Goal: Task Accomplishment & Management: Complete application form

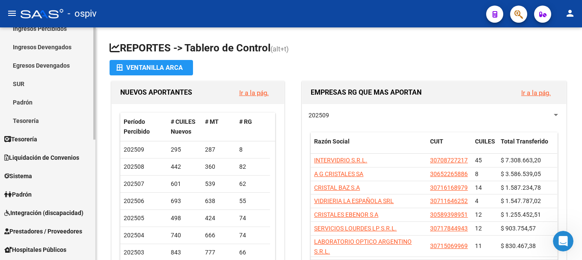
scroll to position [86, 0]
click at [32, 176] on span "Sistema" at bounding box center [18, 175] width 28 height 9
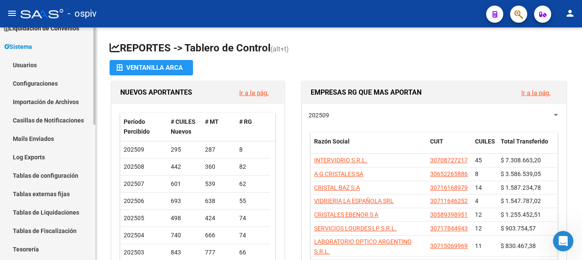
click at [29, 65] on link "Usuarios" at bounding box center [47, 65] width 95 height 18
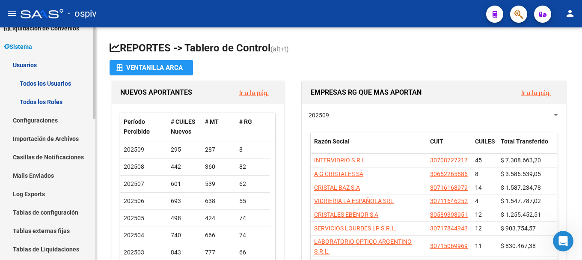
click at [40, 81] on link "Todos los Usuarios" at bounding box center [47, 83] width 95 height 18
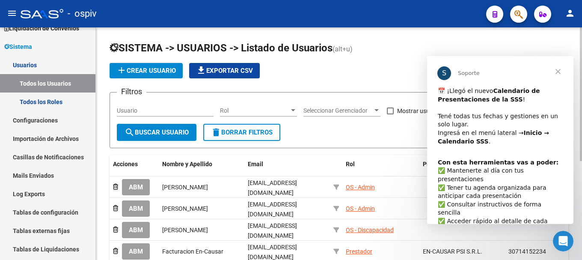
click at [154, 70] on span "add Crear Usuario" at bounding box center [145, 71] width 59 height 8
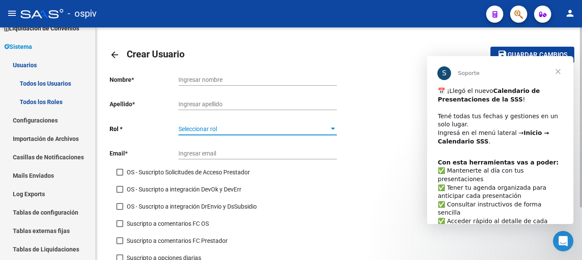
click at [232, 131] on span "Seleccionar rol" at bounding box center [253, 128] width 151 height 7
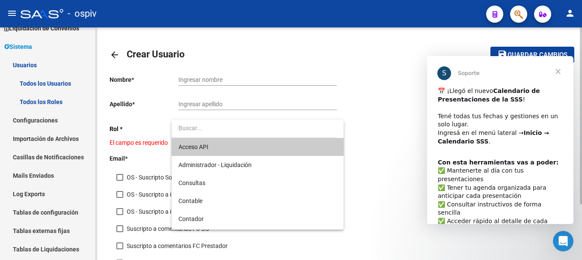
click at [232, 131] on input "dropdown search" at bounding box center [255, 128] width 166 height 18
click at [367, 128] on div at bounding box center [291, 130] width 582 height 260
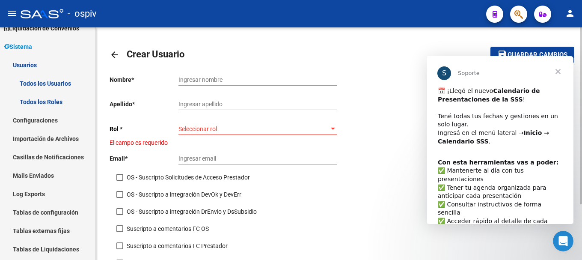
click at [322, 128] on span "Seleccionar rol" at bounding box center [253, 128] width 151 height 7
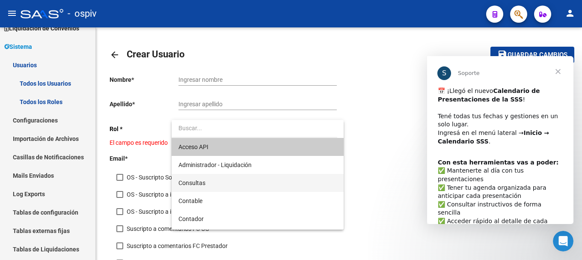
scroll to position [43, 0]
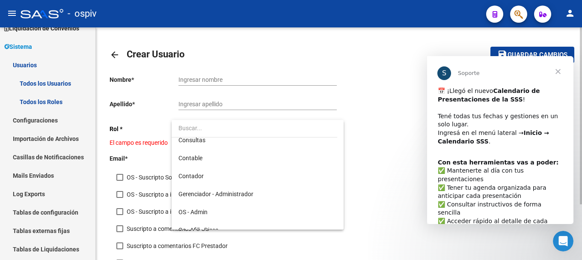
drag, startPoint x: 371, startPoint y: 93, endPoint x: 157, endPoint y: 59, distance: 216.2
click at [370, 93] on div at bounding box center [291, 130] width 582 height 260
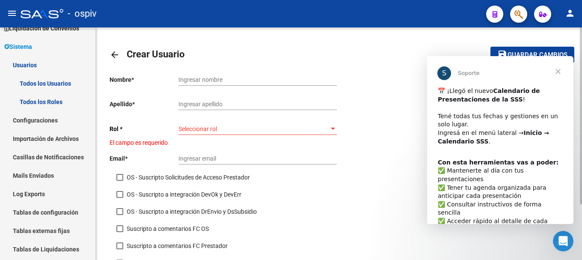
click at [116, 54] on mat-icon "arrow_back" at bounding box center [115, 55] width 10 height 10
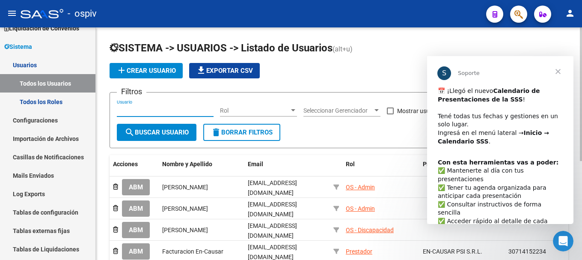
click at [160, 113] on input "Usuario" at bounding box center [165, 110] width 97 height 7
type input "finanzas"
click at [164, 130] on span "search Buscar Usuario" at bounding box center [157, 132] width 64 height 8
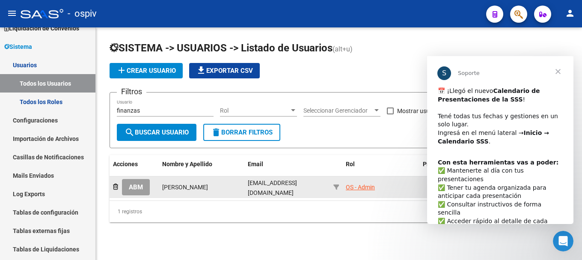
click at [146, 193] on button "ABM" at bounding box center [136, 187] width 28 height 16
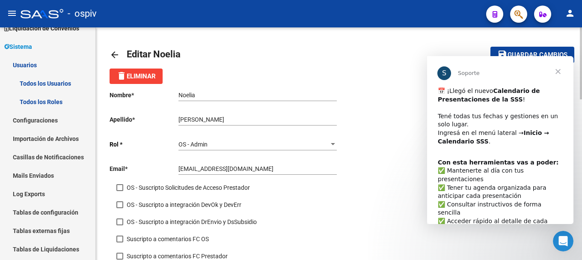
click at [115, 52] on mat-icon "arrow_back" at bounding box center [115, 55] width 10 height 10
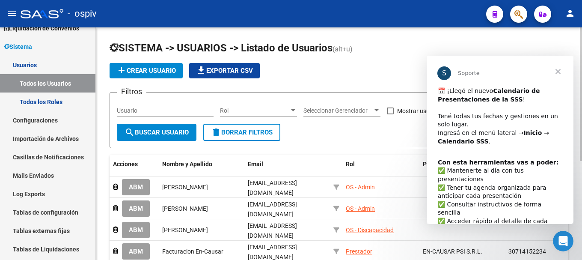
click at [159, 68] on span "add Crear Usuario" at bounding box center [145, 71] width 59 height 8
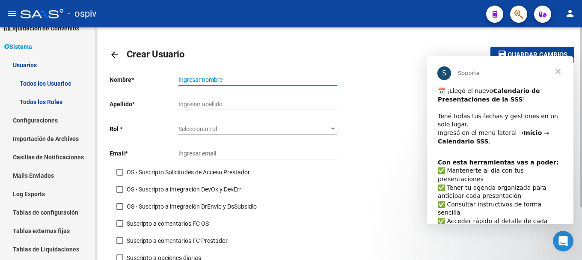
click at [195, 82] on input "Ingresar nombre" at bounding box center [257, 79] width 158 height 7
type input "Auditor"
click at [195, 105] on input "Ingresar apellido" at bounding box center [257, 104] width 158 height 7
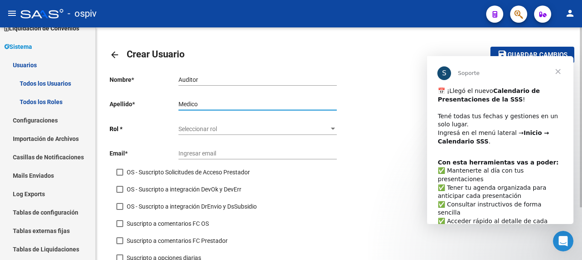
type input "Medico"
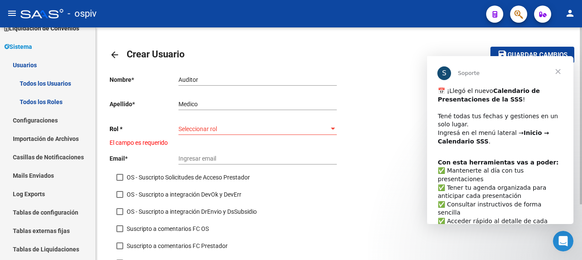
click at [204, 134] on div "Seleccionar rol Seleccionar rol" at bounding box center [257, 126] width 158 height 17
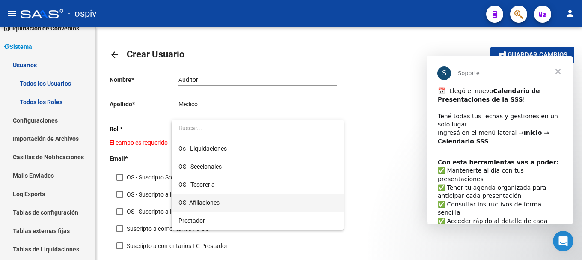
scroll to position [171, 0]
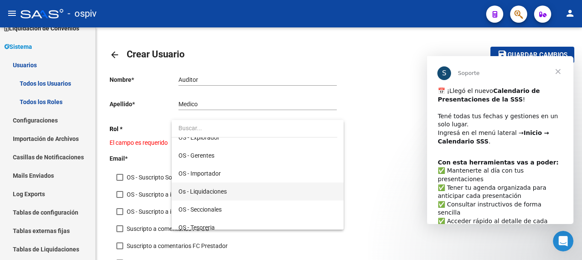
click at [232, 191] on span "Os - Liquidaciones" at bounding box center [257, 191] width 158 height 18
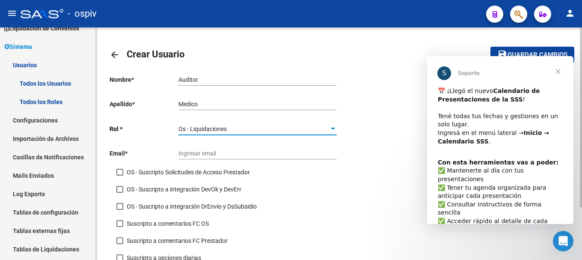
click at [230, 131] on div "Os - Liquidaciones" at bounding box center [253, 128] width 151 height 7
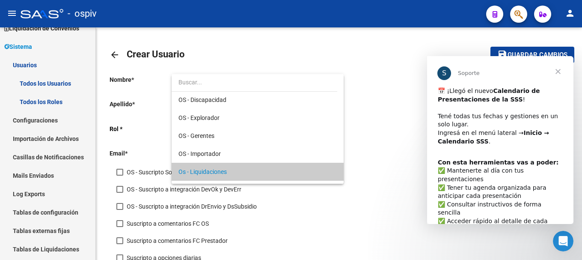
scroll to position [188, 0]
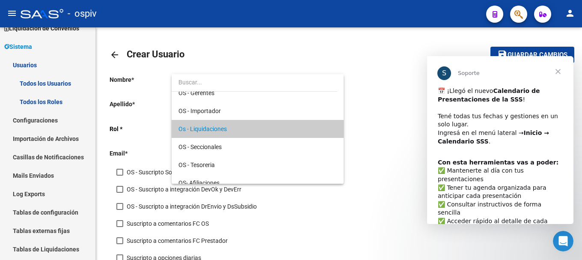
click at [59, 103] on div at bounding box center [291, 130] width 582 height 260
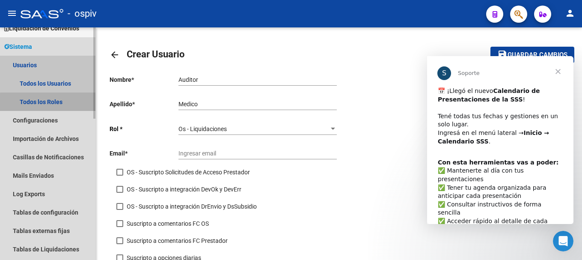
click at [55, 103] on link "Todos los Roles" at bounding box center [47, 101] width 95 height 18
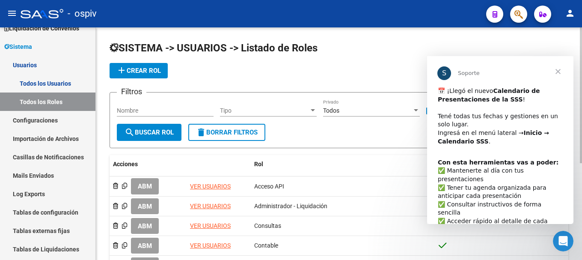
click at [145, 111] on input "Nombre" at bounding box center [165, 110] width 97 height 7
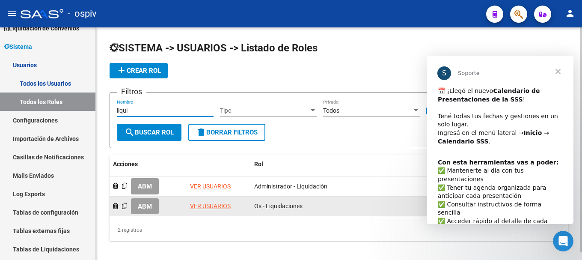
type input "liqui"
click at [152, 208] on span "ABM" at bounding box center [145, 206] width 14 height 8
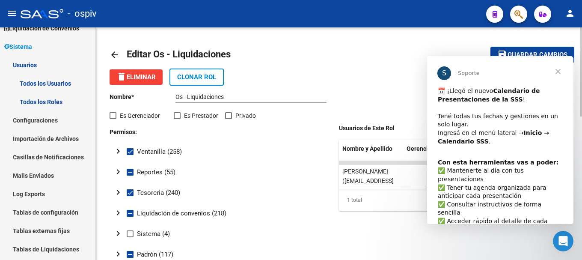
click at [558, 71] on span "Cerrar" at bounding box center [558, 71] width 31 height 31
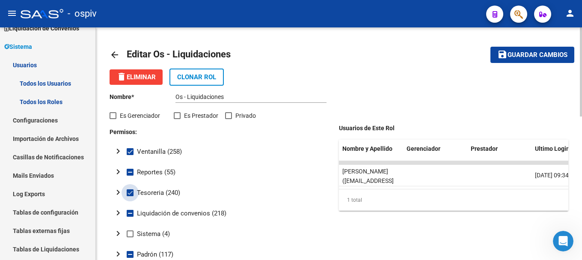
click at [131, 193] on span at bounding box center [130, 192] width 7 height 7
click at [130, 196] on input "Tesoreria (240)" at bounding box center [130, 196] width 0 height 0
checkbox input "false"
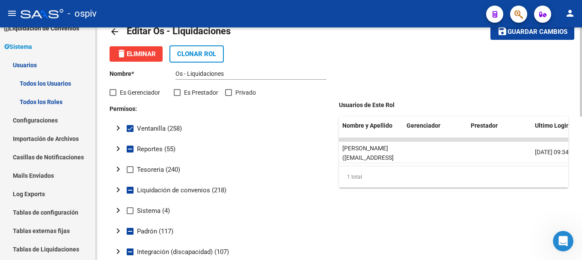
scroll to position [43, 0]
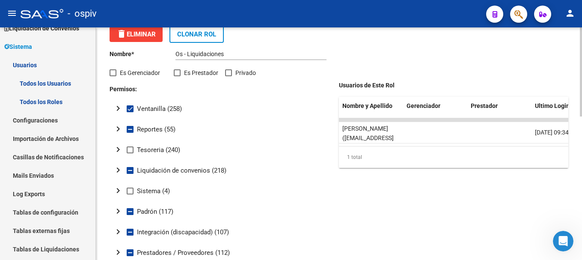
click at [119, 108] on mat-icon "chevron_right" at bounding box center [118, 108] width 10 height 10
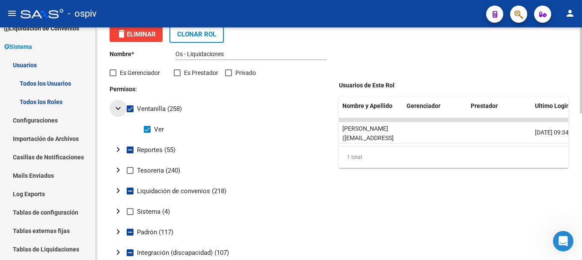
click at [119, 108] on mat-icon "expand_more" at bounding box center [118, 108] width 10 height 10
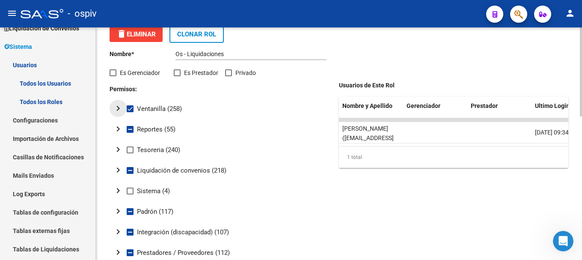
click at [126, 109] on button "chevron_right" at bounding box center [118, 108] width 17 height 17
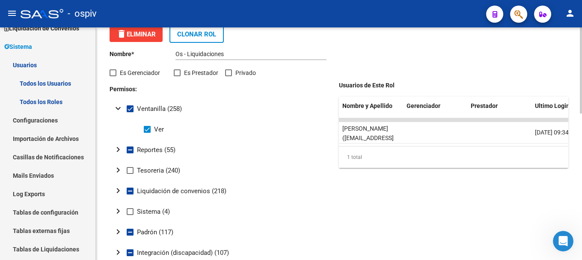
click at [130, 110] on span at bounding box center [130, 108] width 7 height 7
click at [130, 112] on input "Ventanilla (258)" at bounding box center [130, 112] width 0 height 0
checkbox input "false"
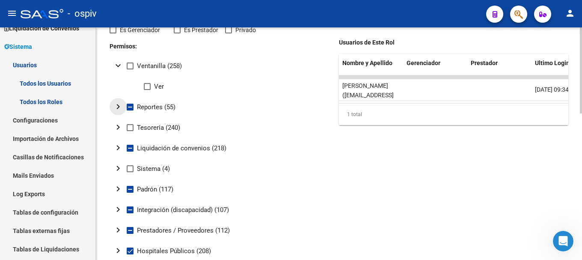
click at [120, 107] on mat-icon "chevron_right" at bounding box center [118, 106] width 10 height 10
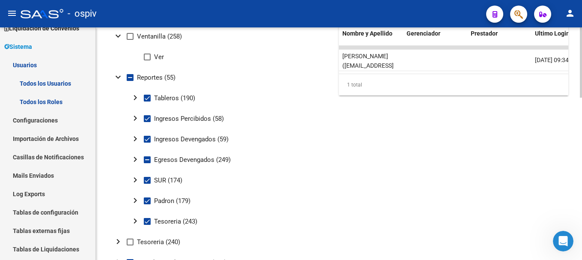
scroll to position [128, 0]
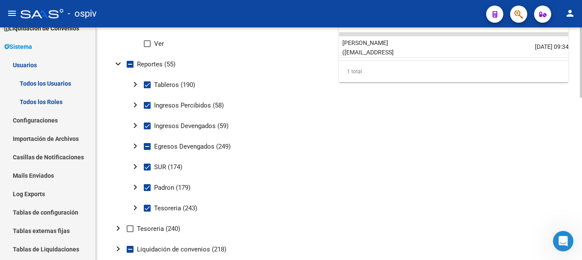
click at [128, 64] on span at bounding box center [130, 64] width 7 height 7
click at [130, 68] on input "Reportes (55)" at bounding box center [130, 68] width 0 height 0
checkbox input "true"
click at [129, 64] on span at bounding box center [130, 64] width 7 height 7
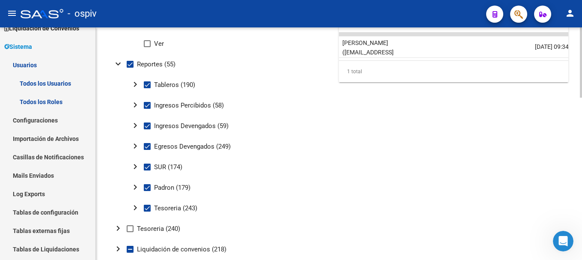
click at [130, 68] on input "Reportes (55)" at bounding box center [130, 68] width 0 height 0
checkbox input "false"
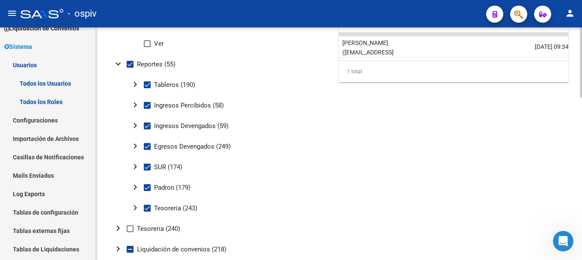
checkbox input "false"
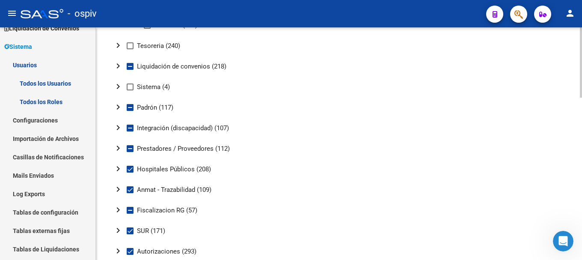
scroll to position [300, 0]
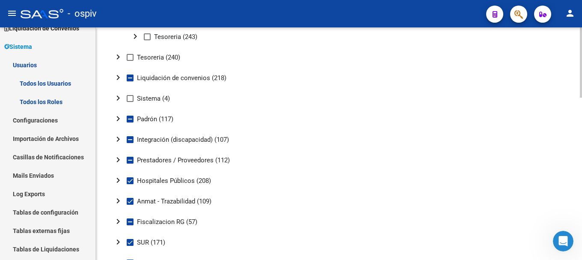
click at [129, 80] on span at bounding box center [130, 77] width 7 height 7
click at [130, 81] on input "Liquidación de convenios (218)" at bounding box center [130, 81] width 0 height 0
click at [126, 76] on button "chevron_right" at bounding box center [118, 77] width 17 height 17
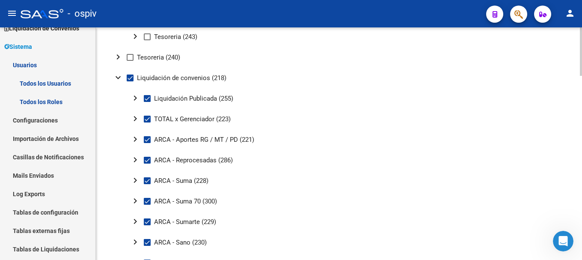
click at [129, 79] on span at bounding box center [130, 77] width 7 height 7
click at [130, 81] on input "Liquidación de convenios (218)" at bounding box center [130, 81] width 0 height 0
checkbox input "false"
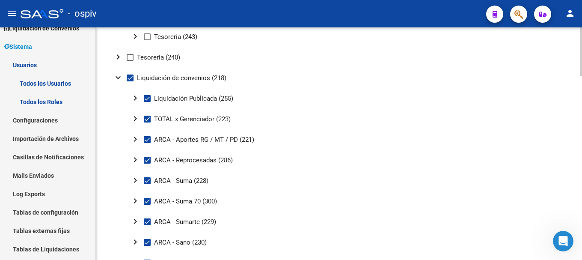
checkbox input "false"
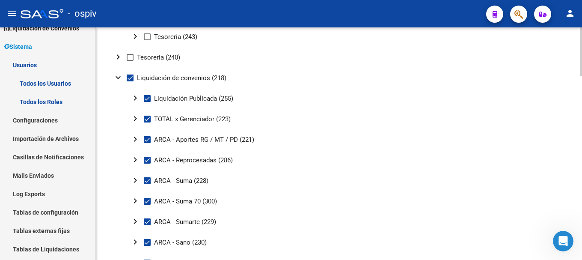
checkbox input "false"
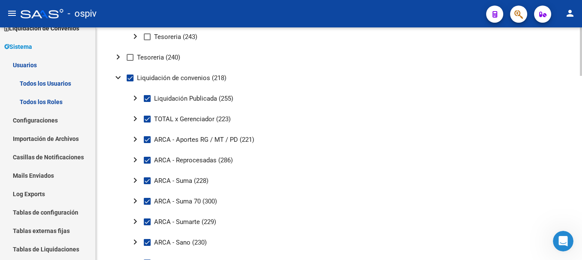
checkbox input "false"
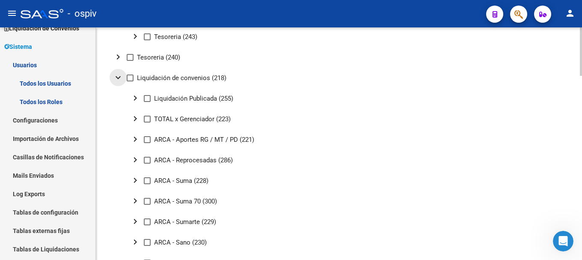
click at [116, 76] on mat-icon "expand_more" at bounding box center [118, 77] width 10 height 10
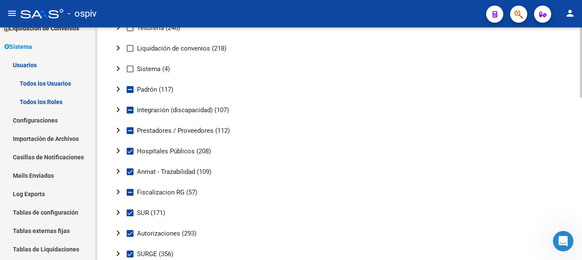
scroll to position [342, 0]
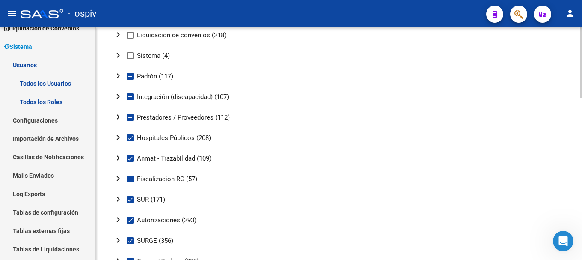
click at [128, 74] on span at bounding box center [130, 76] width 7 height 7
click at [130, 80] on input "Padrón (117)" at bounding box center [130, 80] width 0 height 0
click at [128, 77] on span at bounding box center [130, 76] width 7 height 7
click at [130, 80] on input "Padrón (117)" at bounding box center [130, 80] width 0 height 0
checkbox input "false"
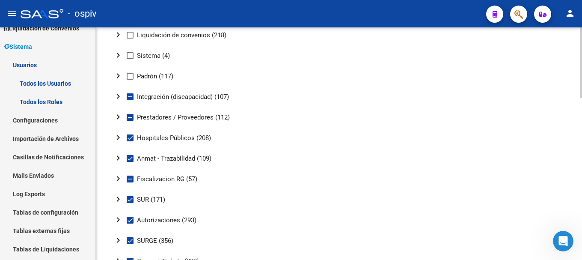
click at [129, 179] on span at bounding box center [130, 178] width 7 height 7
click at [130, 182] on input "Fiscalizacion RG (57)" at bounding box center [130, 182] width 0 height 0
click at [129, 180] on span at bounding box center [130, 178] width 7 height 7
click at [130, 182] on input "Fiscalizacion RG (57)" at bounding box center [130, 182] width 0 height 0
checkbox input "false"
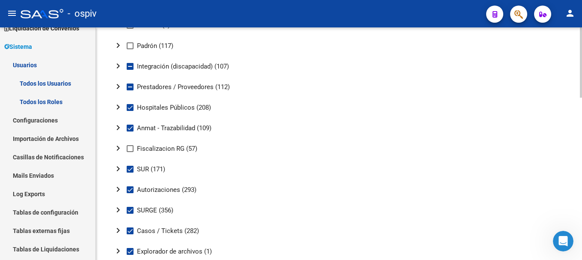
scroll to position [385, 0]
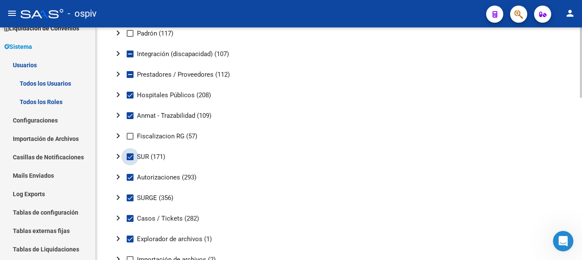
click at [131, 155] on span at bounding box center [130, 156] width 7 height 7
click at [130, 160] on input "SUR (171)" at bounding box center [130, 160] width 0 height 0
click at [130, 155] on span at bounding box center [130, 156] width 7 height 7
click at [130, 160] on input "SUR (171)" at bounding box center [130, 160] width 0 height 0
click at [130, 157] on span at bounding box center [130, 156] width 7 height 7
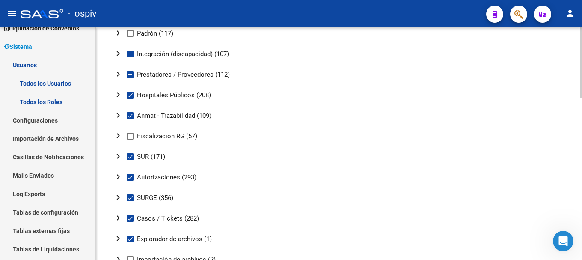
click at [130, 160] on input "SUR (171)" at bounding box center [130, 160] width 0 height 0
checkbox input "false"
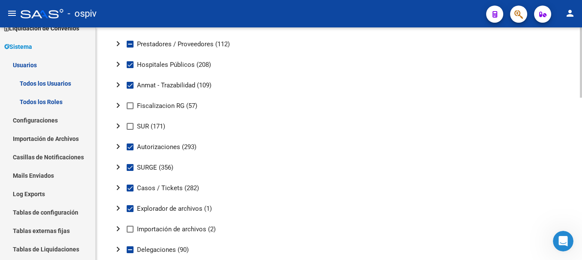
scroll to position [428, 0]
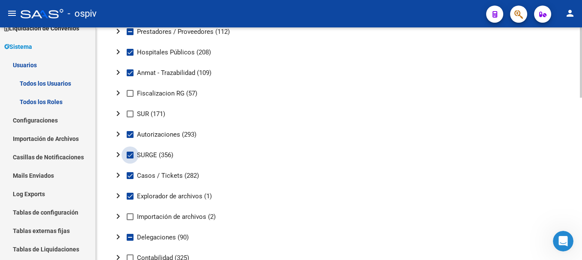
click at [133, 153] on span at bounding box center [130, 154] width 7 height 7
click at [130, 158] on input "SURGE (356)" at bounding box center [130, 158] width 0 height 0
checkbox input "false"
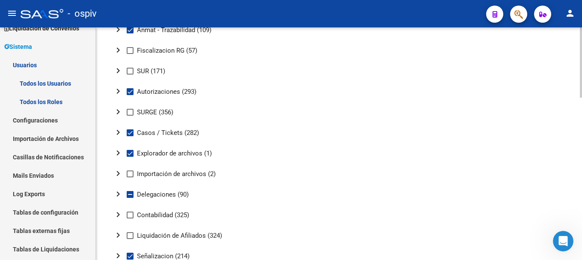
click at [131, 154] on span at bounding box center [130, 153] width 7 height 7
click at [130, 157] on input "Explorador de archivos (1)" at bounding box center [130, 157] width 0 height 0
checkbox input "false"
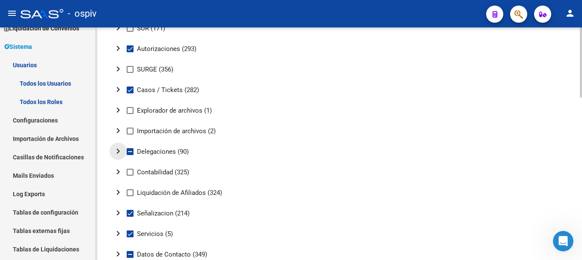
click at [122, 150] on mat-icon "chevron_right" at bounding box center [118, 151] width 10 height 10
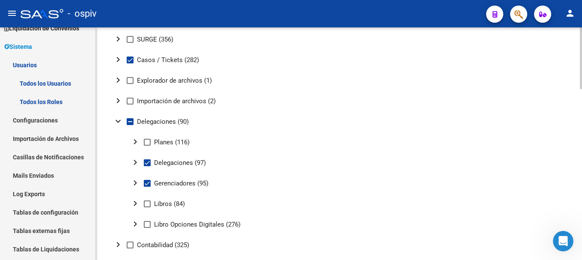
scroll to position [556, 0]
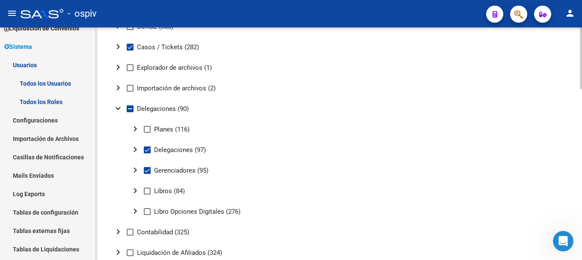
click at [130, 108] on span at bounding box center [130, 108] width 7 height 7
click at [130, 112] on input "Delegaciones (90)" at bounding box center [130, 112] width 0 height 0
checkbox input "true"
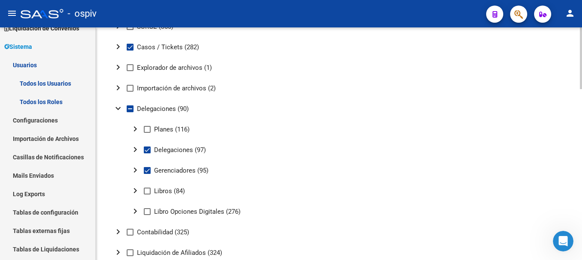
checkbox input "true"
click at [129, 108] on span at bounding box center [130, 108] width 7 height 7
click at [130, 112] on input "Delegaciones (90)" at bounding box center [130, 112] width 0 height 0
checkbox input "false"
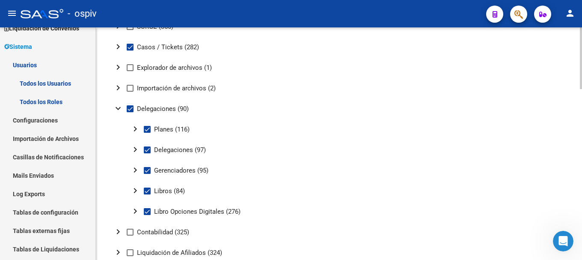
checkbox input "false"
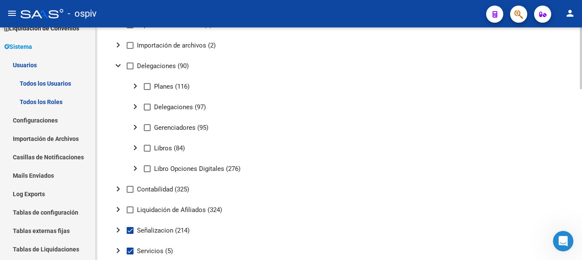
scroll to position [641, 0]
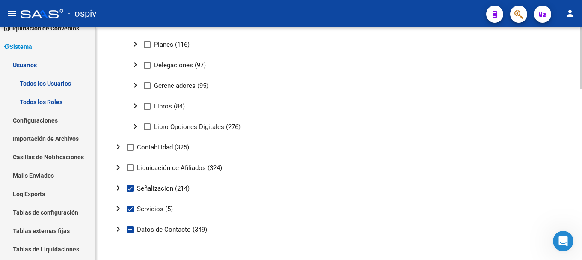
click at [120, 166] on mat-icon "chevron_right" at bounding box center [118, 167] width 10 height 10
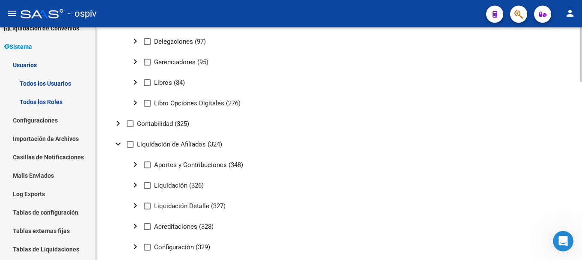
scroll to position [684, 0]
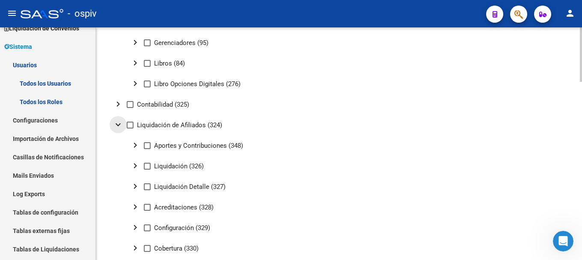
click at [115, 127] on mat-icon "expand_more" at bounding box center [118, 124] width 10 height 10
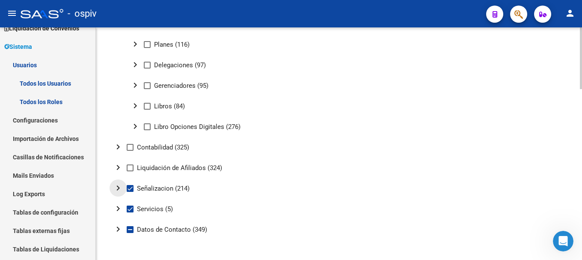
click at [121, 188] on mat-icon "chevron_right" at bounding box center [118, 188] width 10 height 10
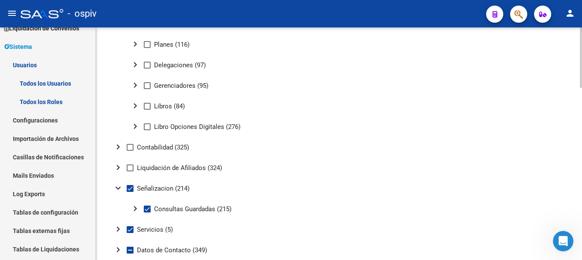
click at [131, 188] on span at bounding box center [130, 188] width 7 height 7
click at [130, 192] on input "Señalizacion (214)" at bounding box center [130, 192] width 0 height 0
checkbox input "false"
click at [119, 226] on mat-icon "chevron_right" at bounding box center [118, 229] width 10 height 10
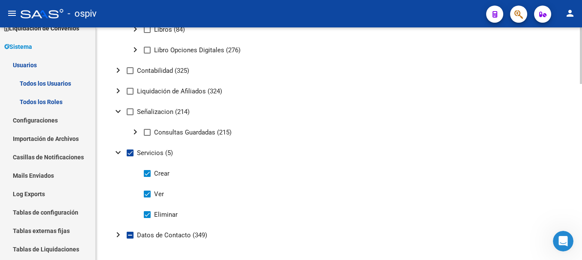
scroll to position [723, 0]
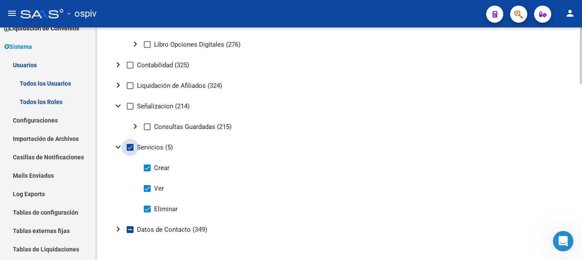
click at [131, 147] on span at bounding box center [130, 147] width 7 height 7
click at [130, 151] on input "Servicios (5)" at bounding box center [130, 151] width 0 height 0
checkbox input "false"
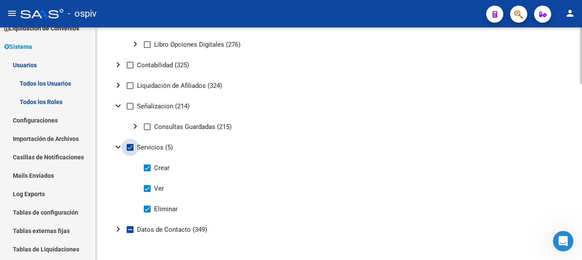
checkbox input "false"
click at [120, 230] on mat-icon "chevron_right" at bounding box center [118, 229] width 10 height 10
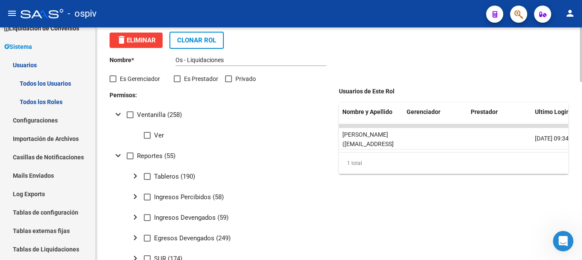
scroll to position [0, 0]
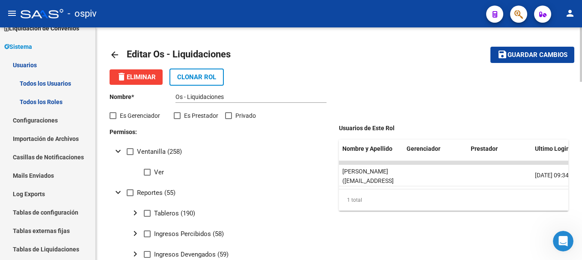
click at [527, 52] on span "Guardar cambios" at bounding box center [537, 55] width 60 height 8
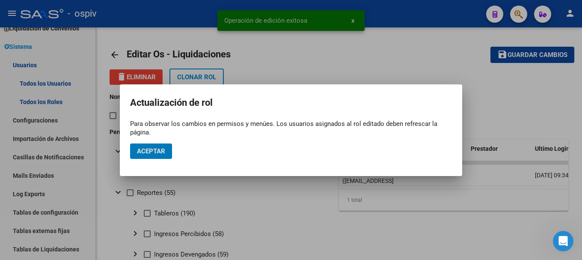
click at [163, 151] on span "Aceptar" at bounding box center [151, 151] width 28 height 8
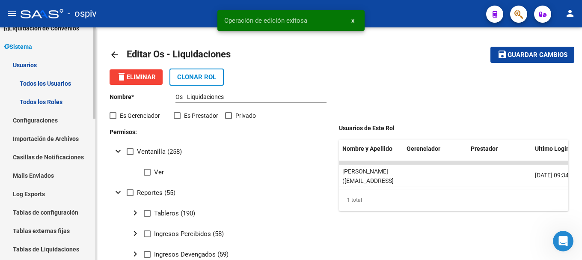
click at [45, 86] on link "Todos los Usuarios" at bounding box center [47, 83] width 95 height 18
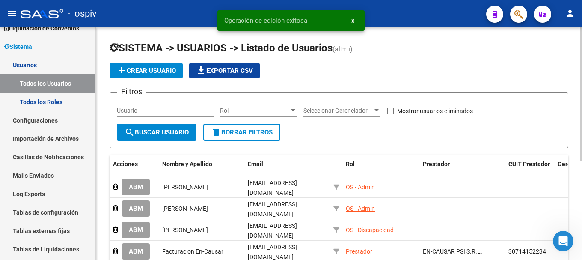
click at [139, 73] on span "add Crear Usuario" at bounding box center [145, 71] width 59 height 8
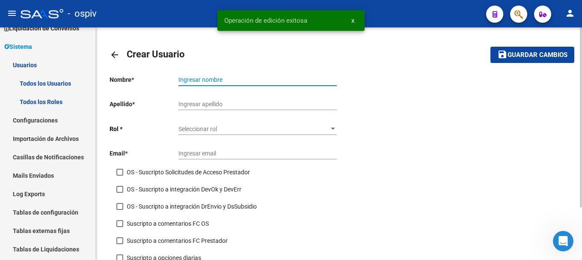
click at [203, 81] on input "Ingresar nombre" at bounding box center [257, 79] width 158 height 7
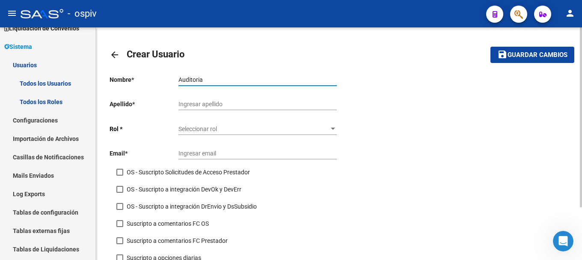
type input "Auditoria"
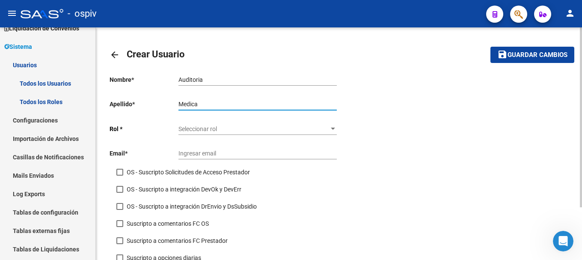
type input "Medica"
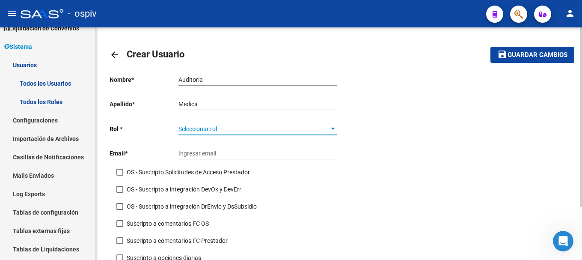
click at [224, 125] on div "Seleccionar rol Seleccionar rol" at bounding box center [257, 126] width 158 height 17
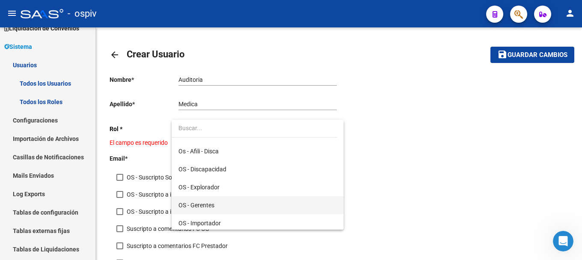
scroll to position [128, 0]
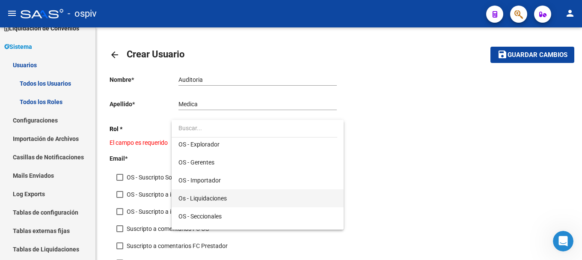
click at [229, 202] on span "Os - Liquidaciones" at bounding box center [257, 198] width 158 height 18
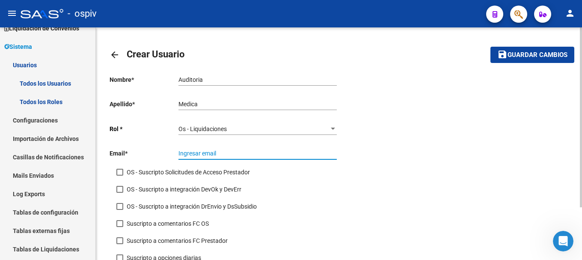
click at [217, 156] on input "Ingresar email" at bounding box center [257, 153] width 158 height 7
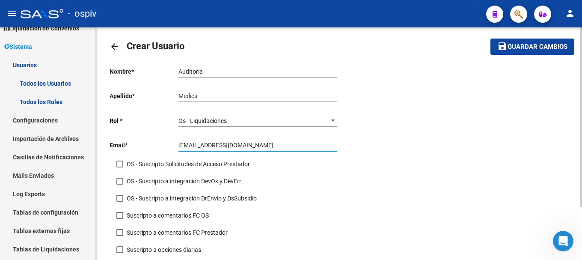
scroll to position [0, 0]
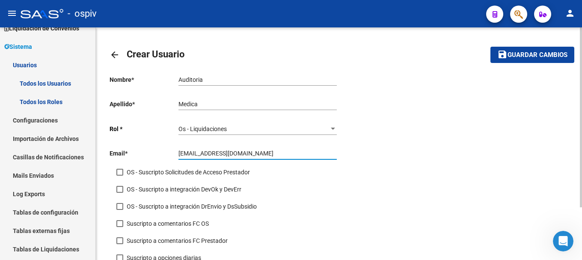
type input "[EMAIL_ADDRESS][DOMAIN_NAME]"
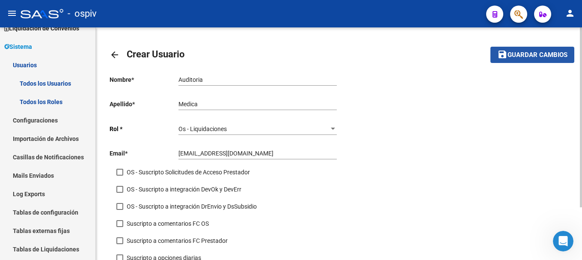
click at [527, 59] on button "save Guardar cambios" at bounding box center [532, 55] width 84 height 16
